Goal: Check status: Check status

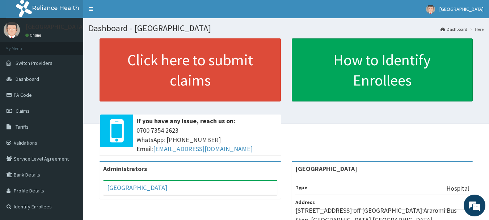
click at [23, 112] on span "Claims" at bounding box center [23, 110] width 14 height 7
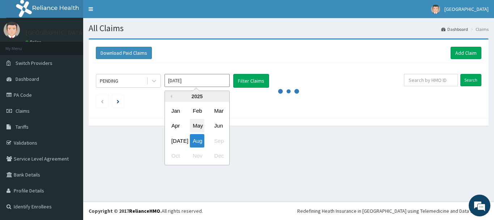
click at [199, 126] on div "May" at bounding box center [197, 125] width 14 height 13
type input "[DATE]"
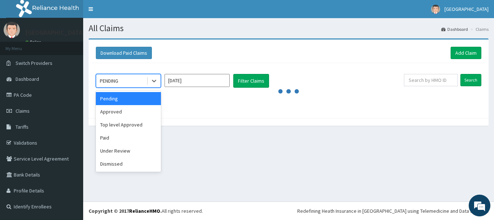
click at [133, 78] on div "PENDING" at bounding box center [121, 81] width 50 height 12
click at [144, 116] on div "Approved" at bounding box center [128, 111] width 65 height 13
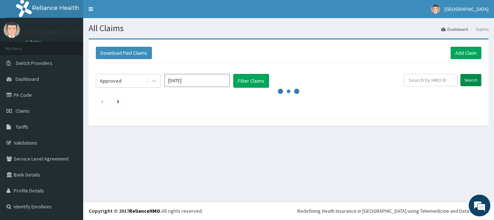
click at [469, 80] on input "Search" at bounding box center [470, 80] width 21 height 12
